Goal: Task Accomplishment & Management: Manage account settings

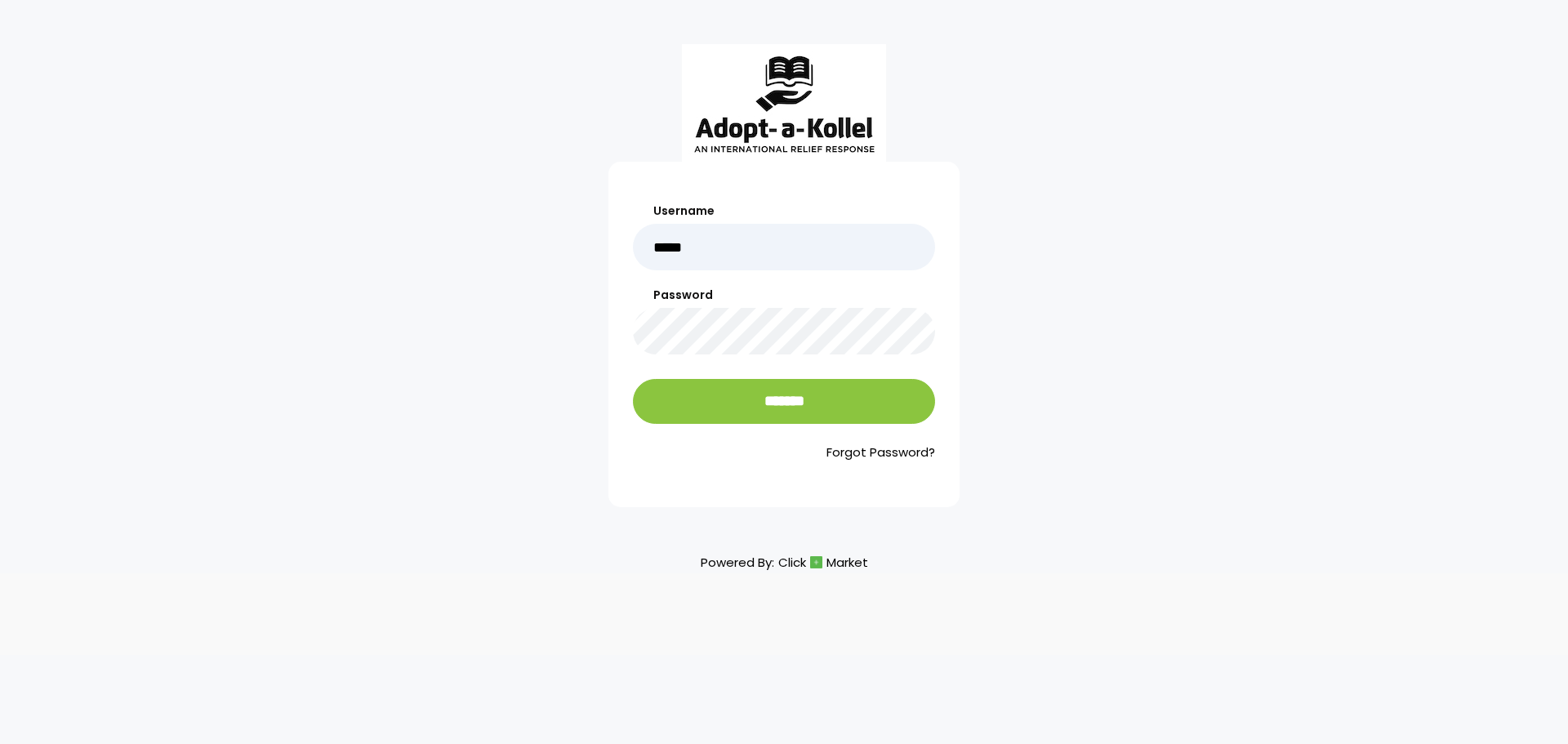
type input "**********"
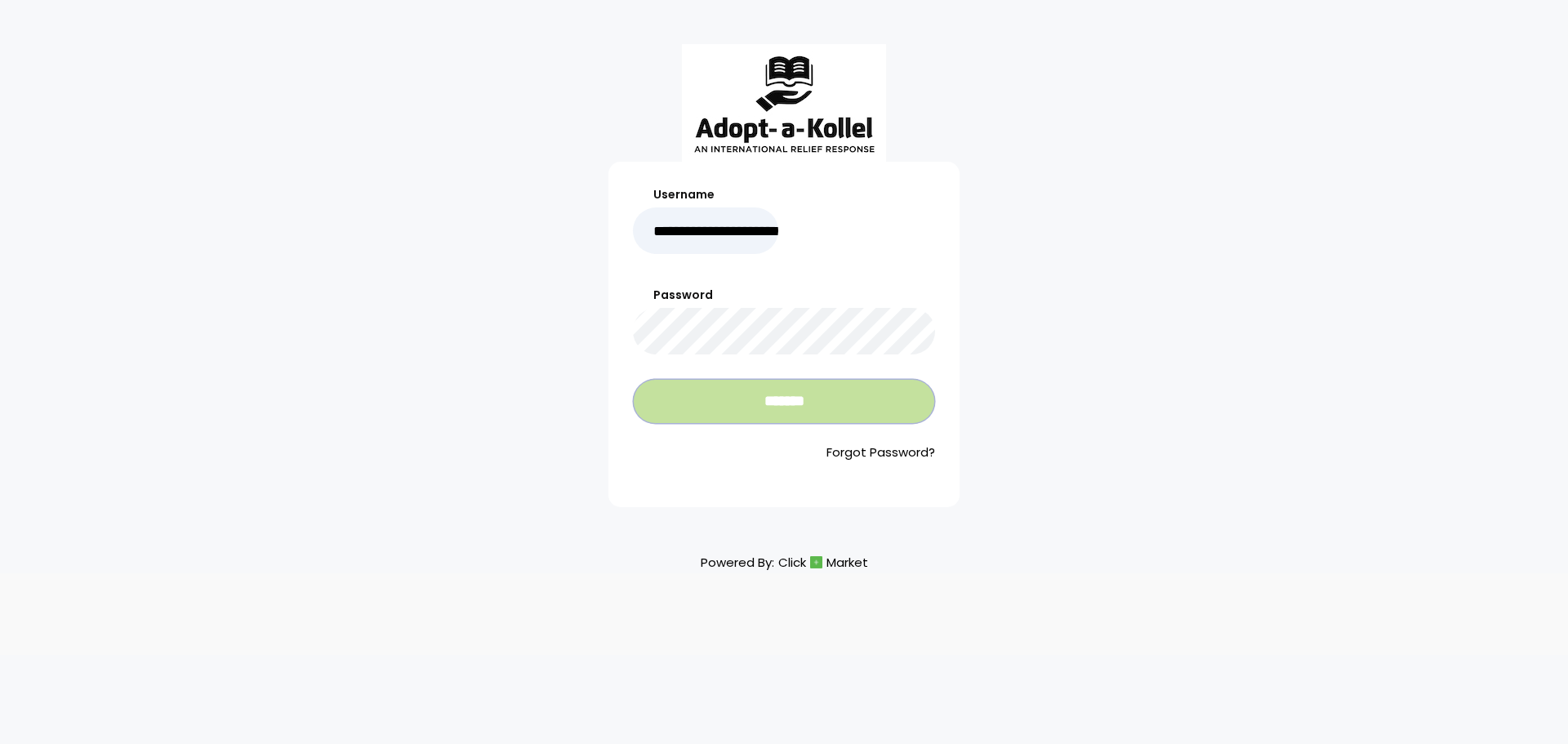
click at [764, 401] on input "*******" at bounding box center [784, 402] width 302 height 45
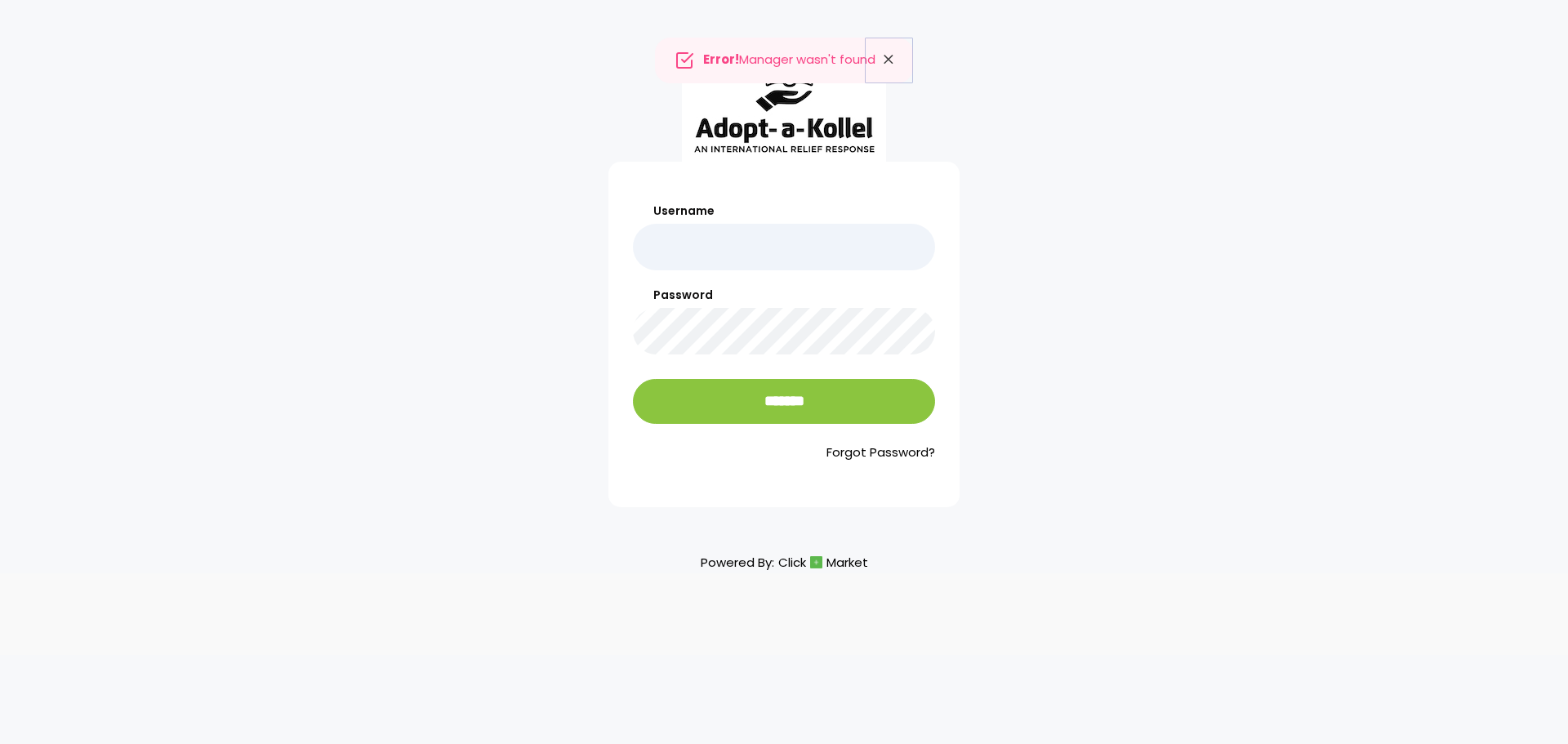
click at [897, 56] on icon "Close" at bounding box center [889, 59] width 17 height 23
